Goal: Transaction & Acquisition: Subscribe to service/newsletter

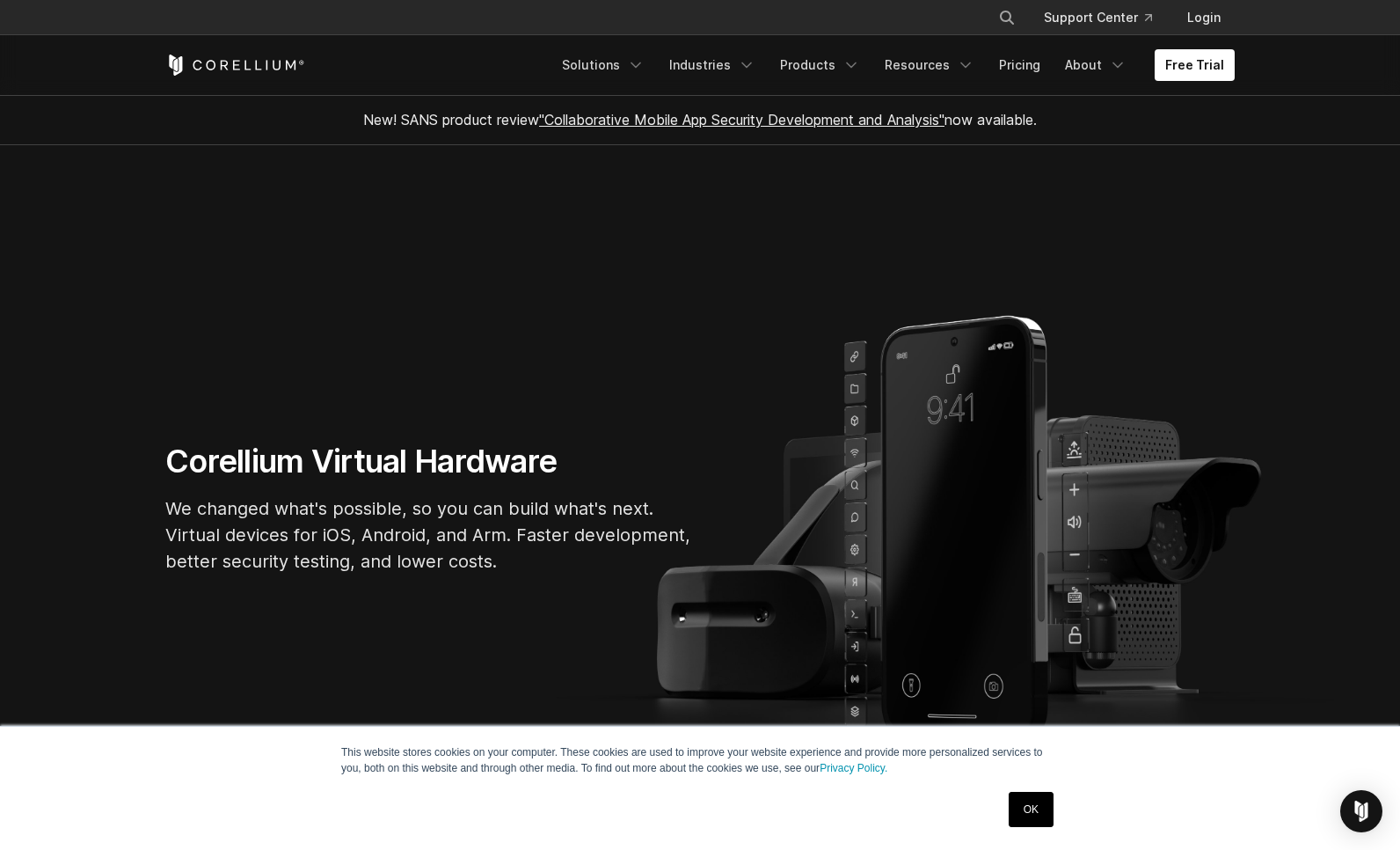
click at [1030, 808] on link "OK" at bounding box center [1031, 809] width 45 height 35
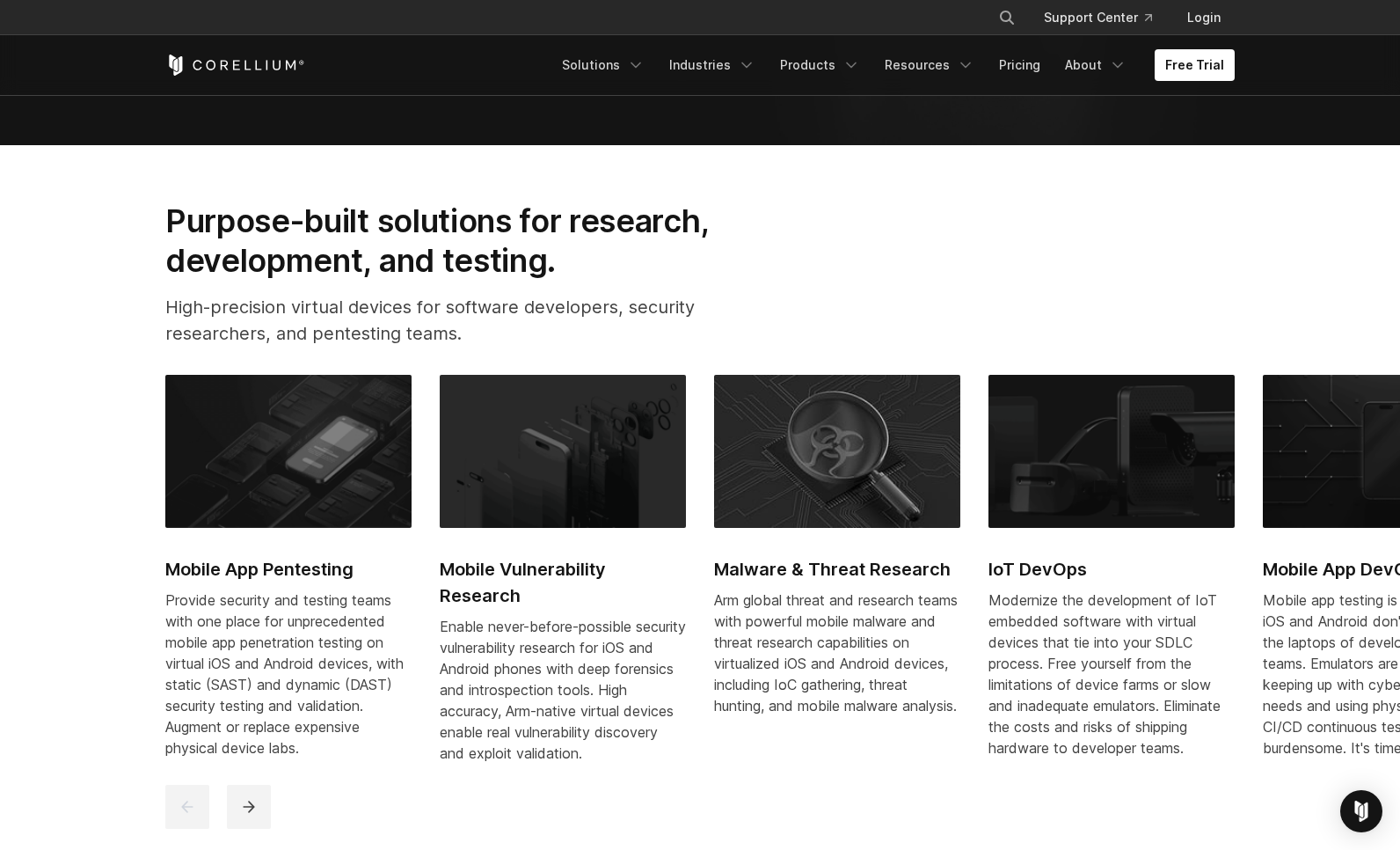
scroll to position [766, 0]
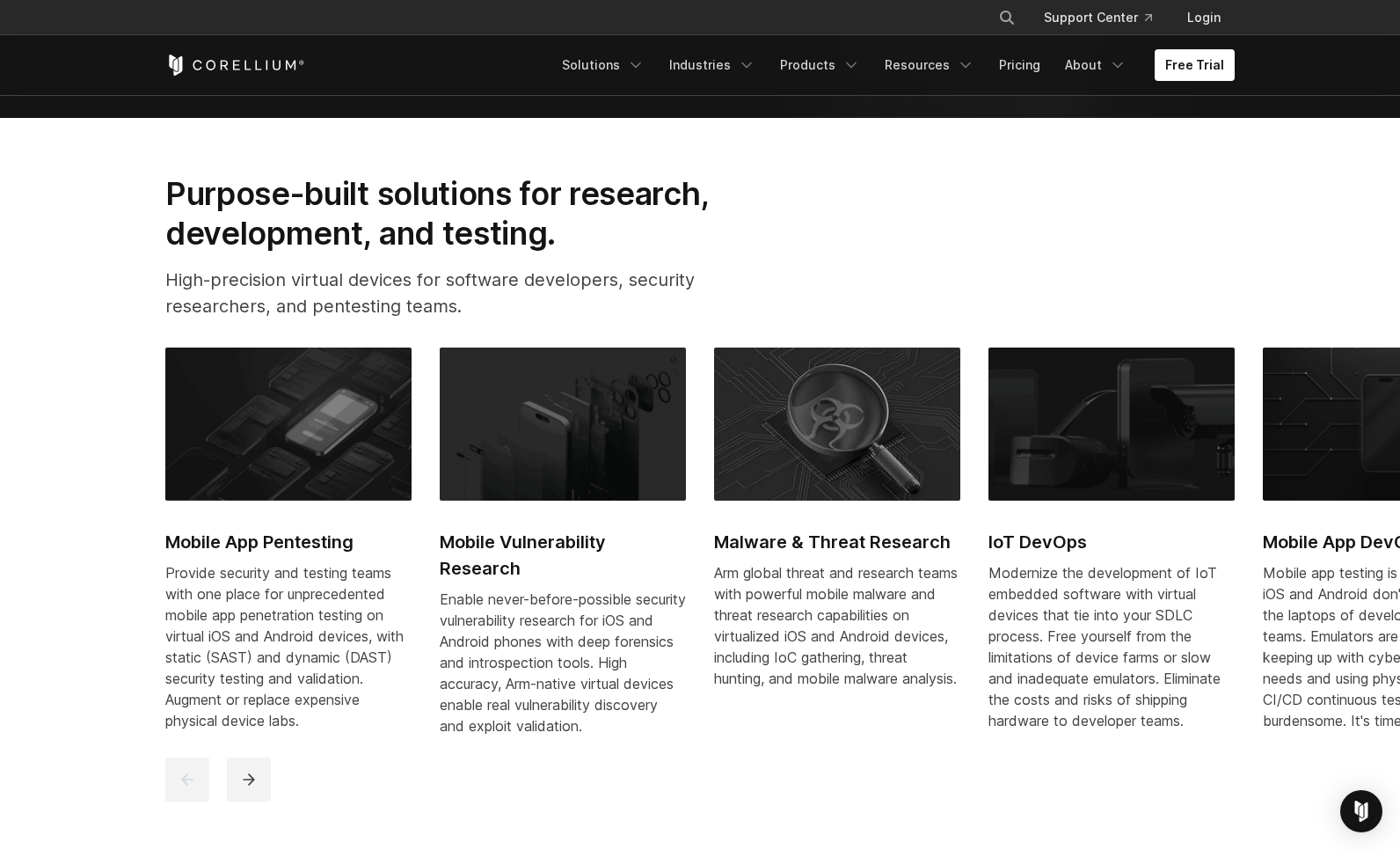
click at [316, 540] on h2 "Mobile App Pentesting" at bounding box center [288, 541] width 246 height 26
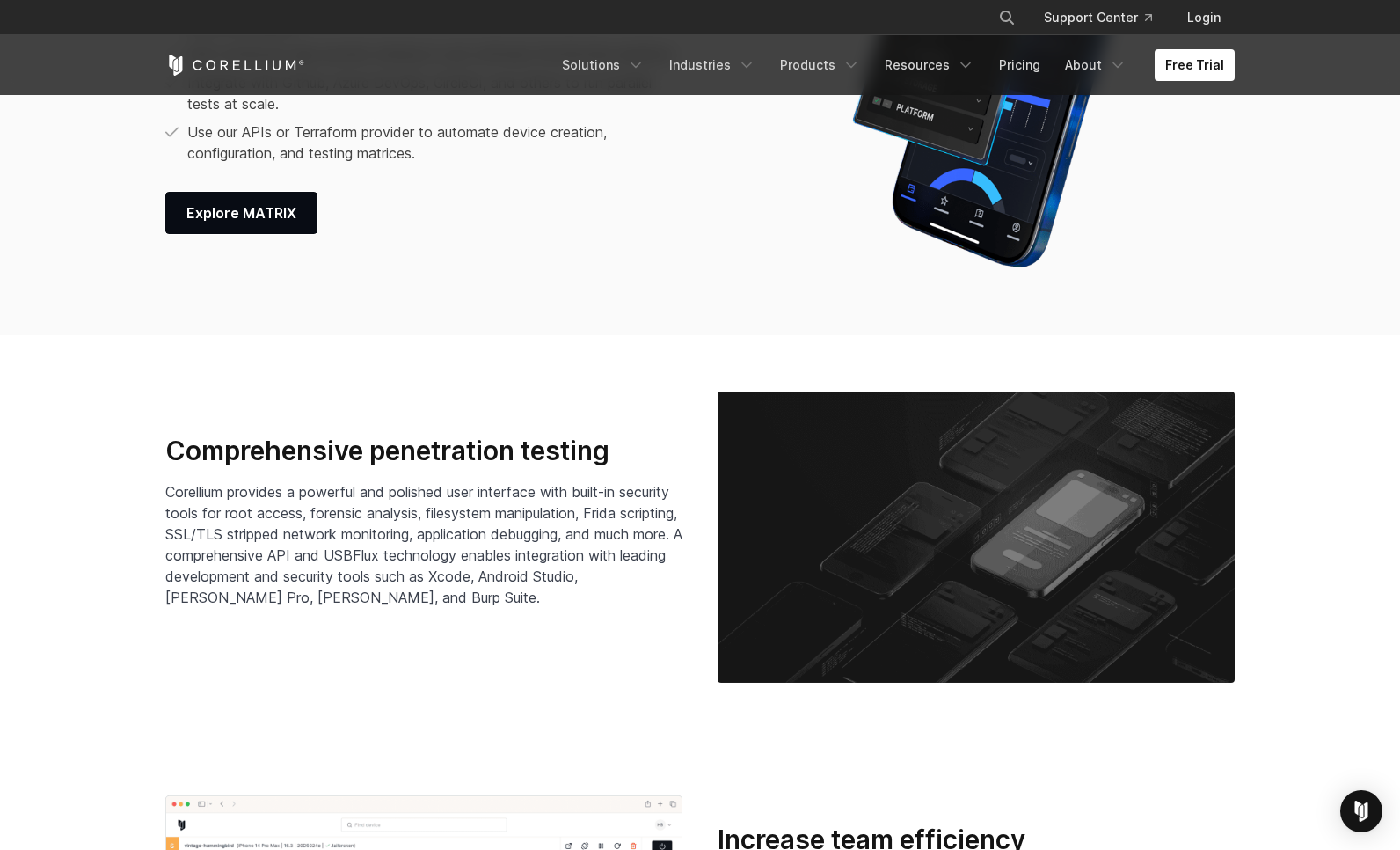
scroll to position [2280, 0]
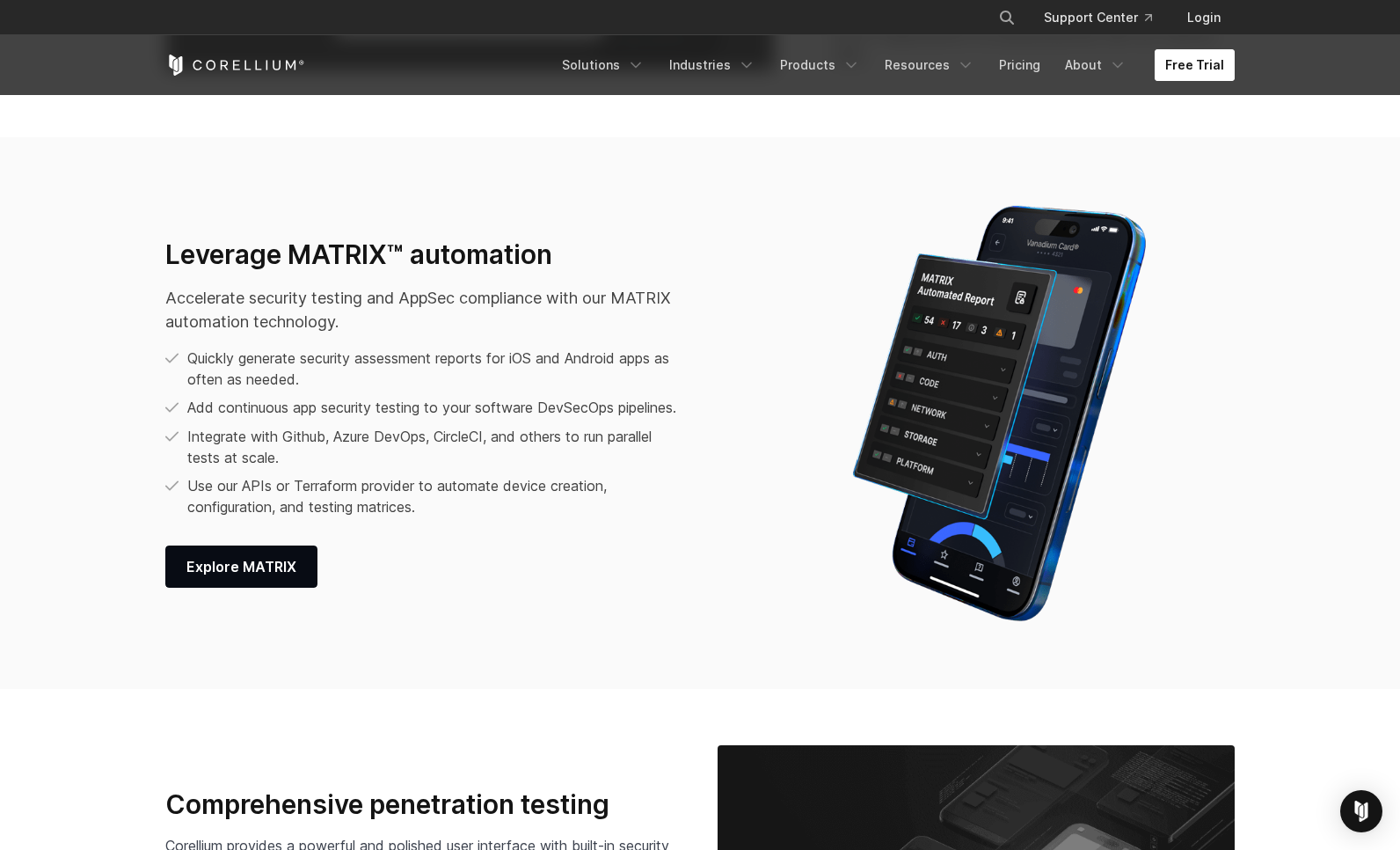
click at [1190, 66] on link "Free Trial" at bounding box center [1194, 65] width 80 height 32
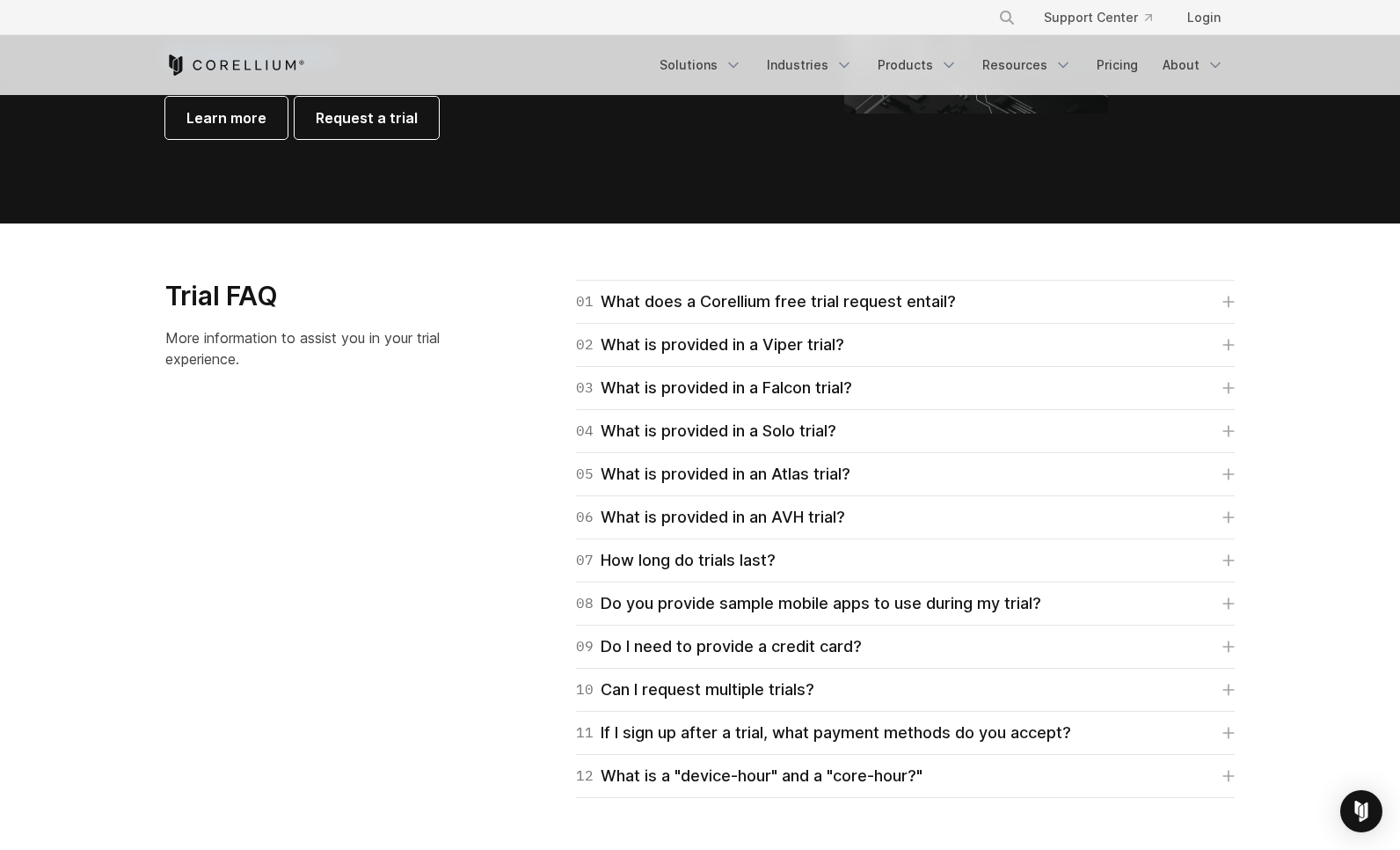
scroll to position [2388, 0]
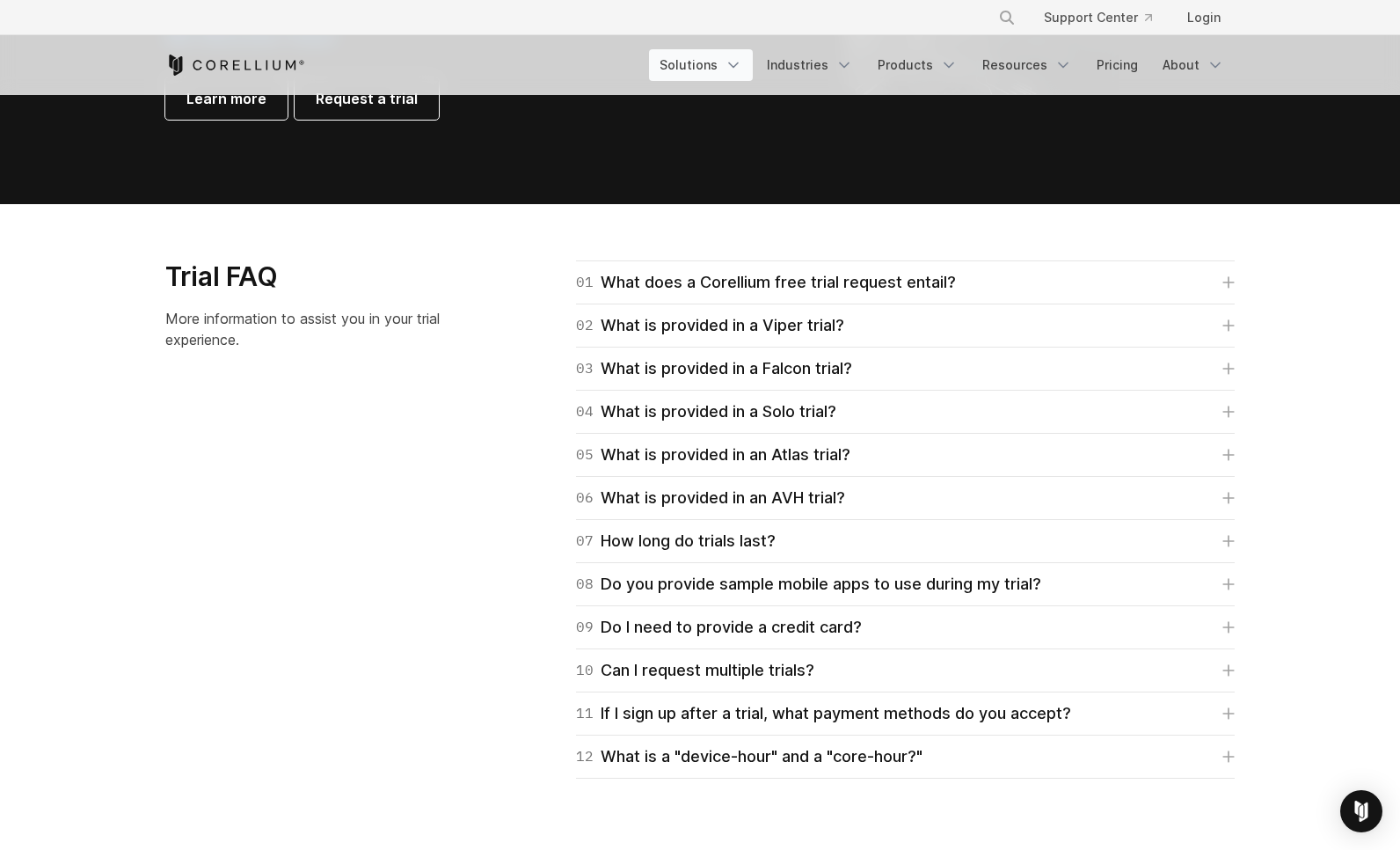
click at [742, 61] on icon "Navigation Menu" at bounding box center [734, 65] width 18 height 18
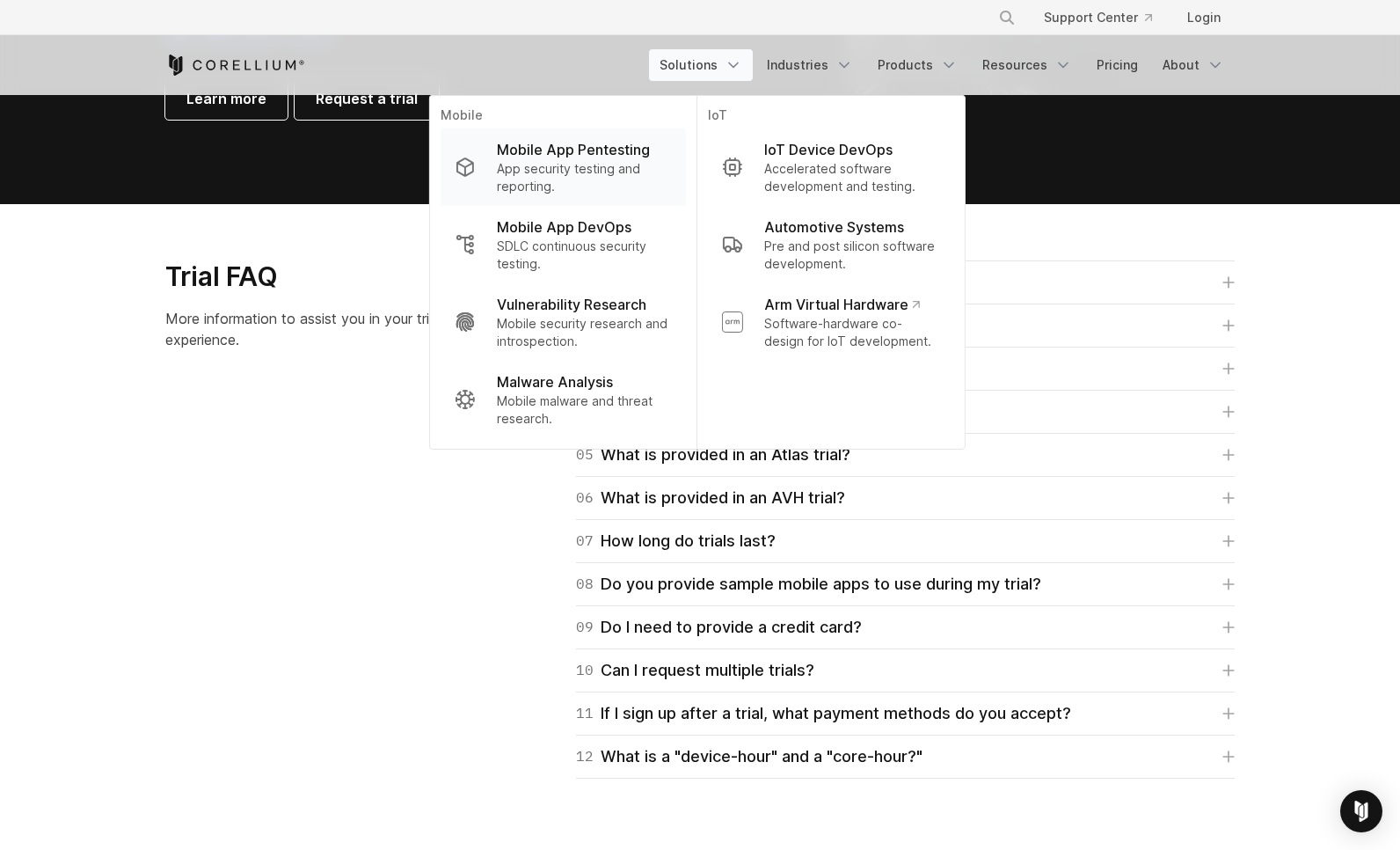
click at [605, 151] on p "Mobile App Pentesting" at bounding box center [573, 149] width 153 height 21
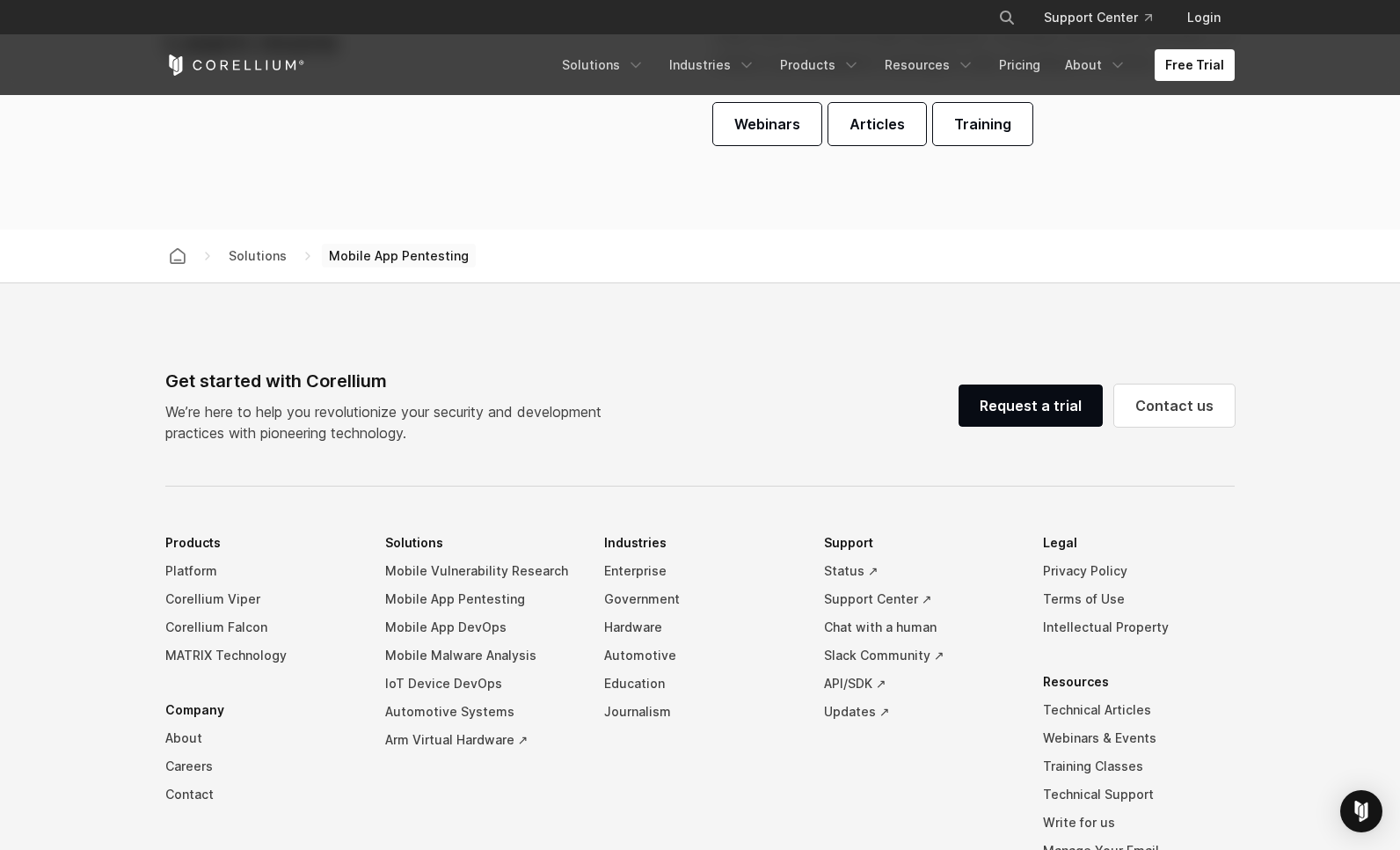
scroll to position [5360, 0]
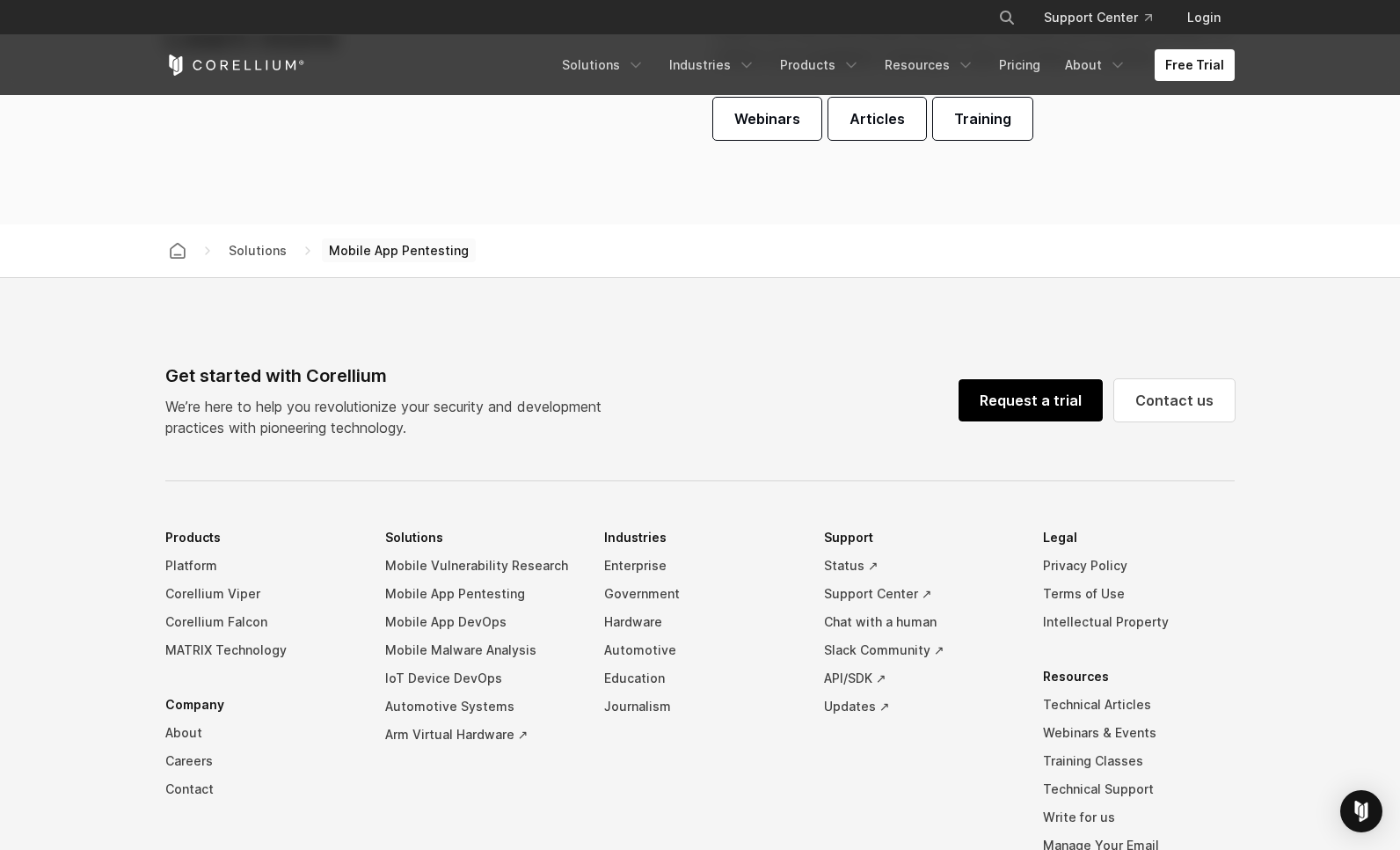
click at [1000, 406] on link "Request a trial" at bounding box center [1031, 400] width 144 height 42
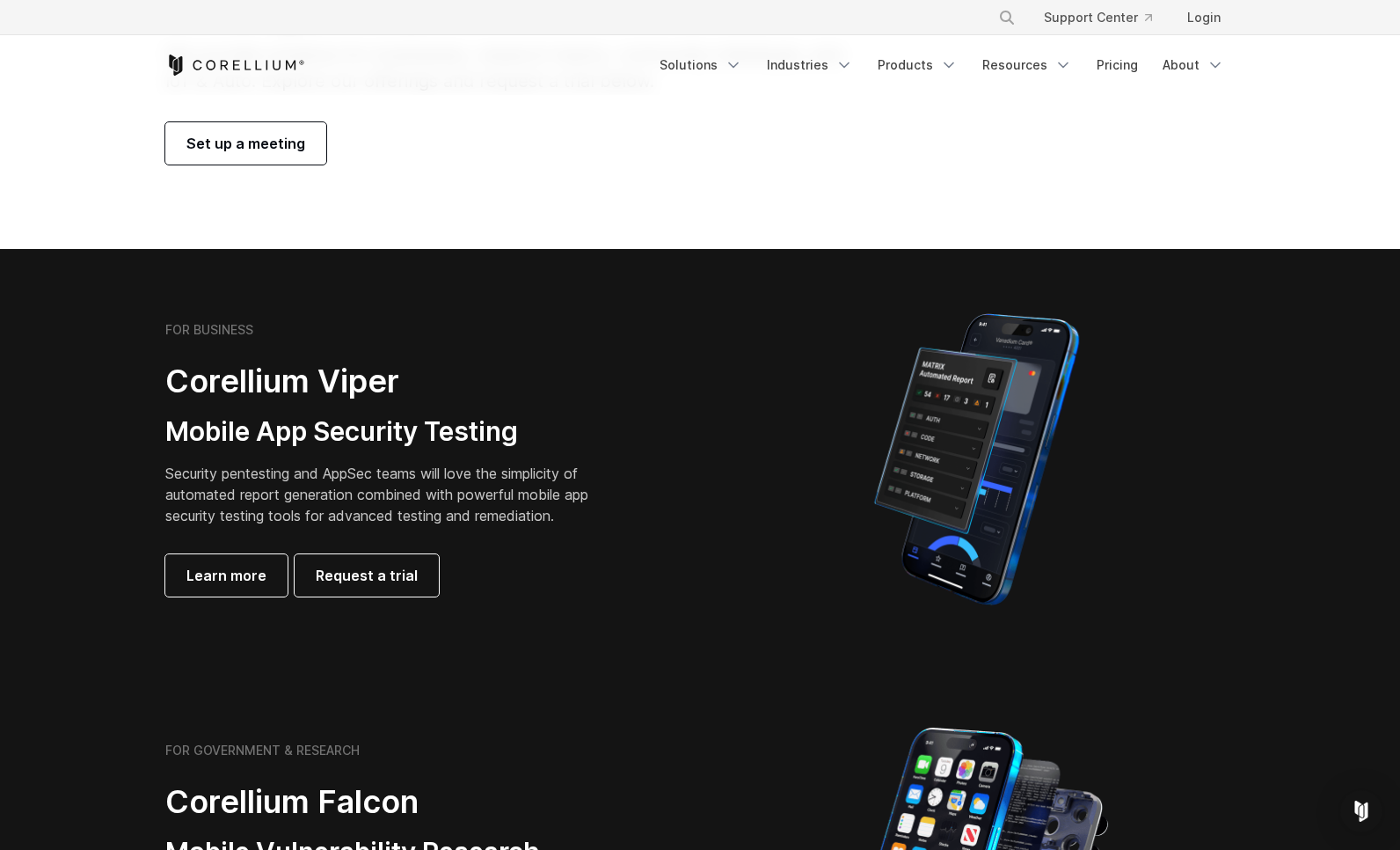
scroll to position [147, 0]
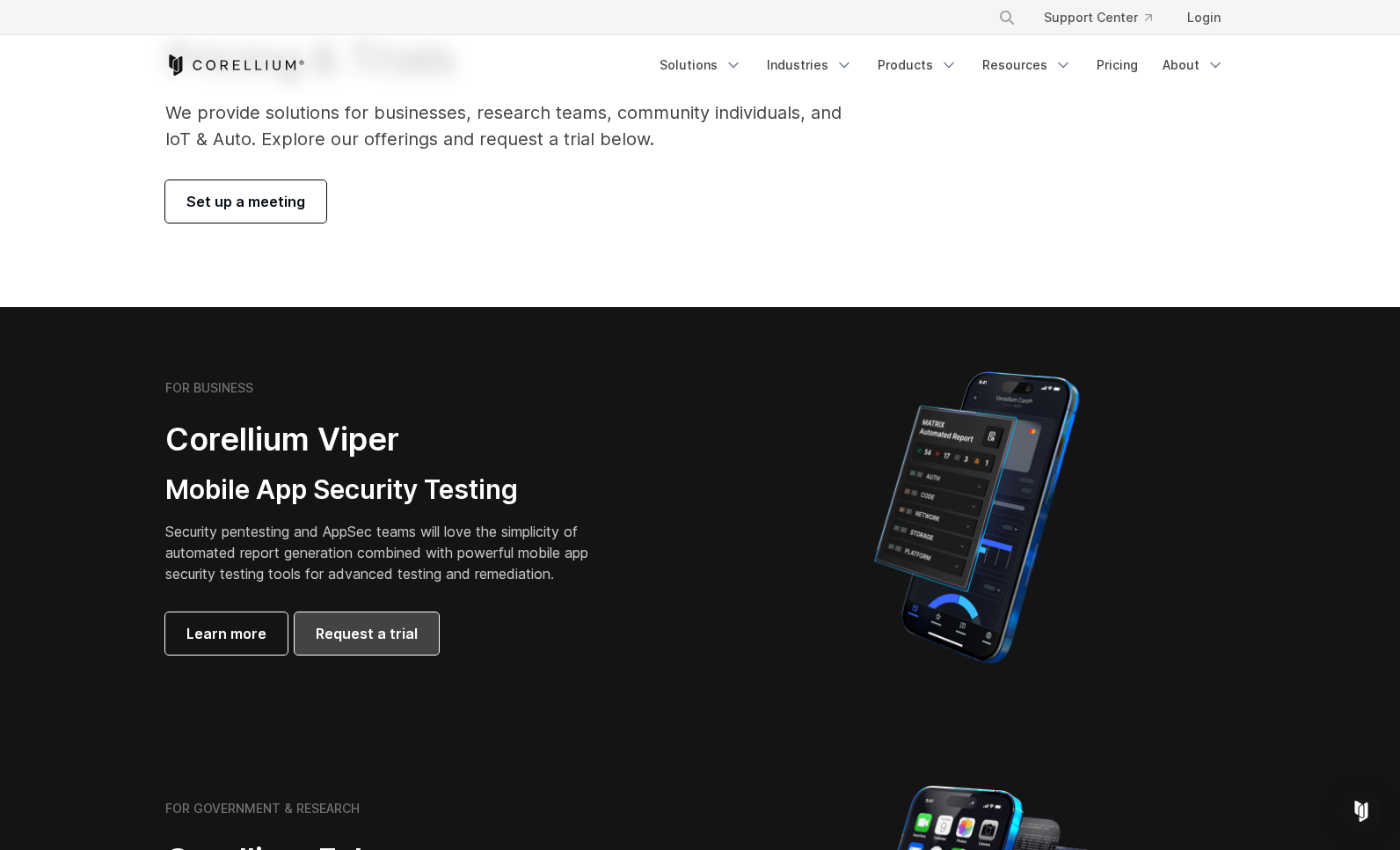
click at [393, 623] on span "Request a trial" at bounding box center [366, 633] width 102 height 21
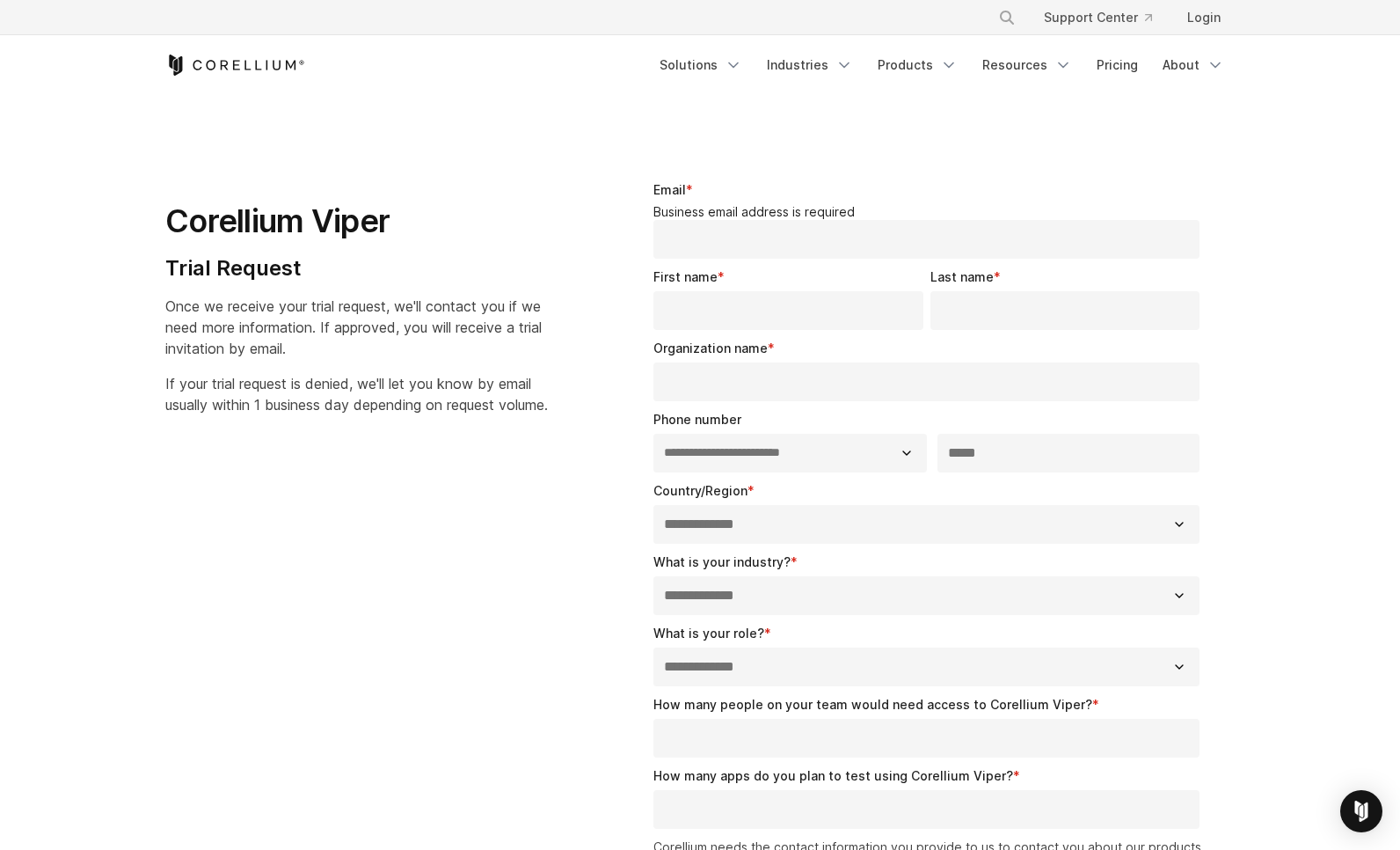
select select "**"
